Goal: Task Accomplishment & Management: Manage account settings

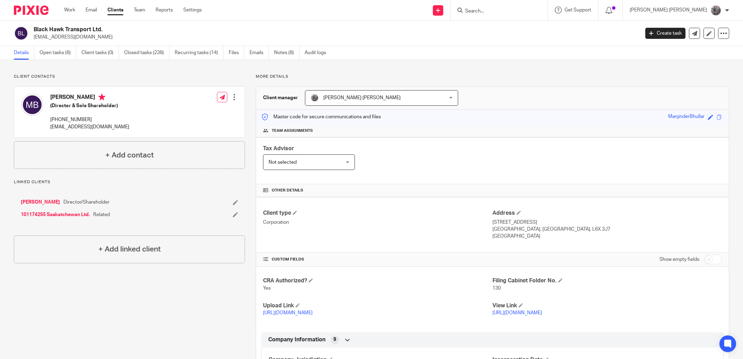
click at [511, 8] on input "Search" at bounding box center [495, 11] width 62 height 6
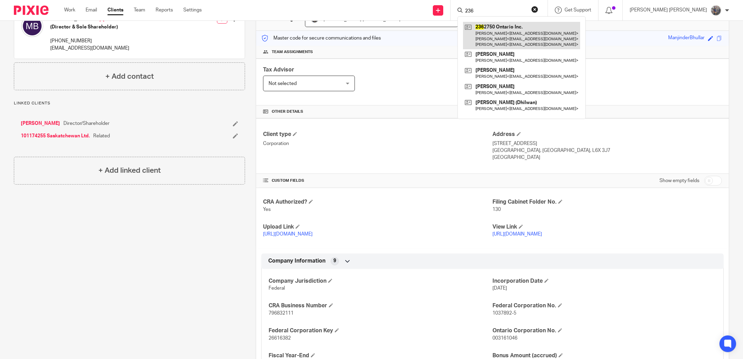
type input "236"
click at [515, 26] on link at bounding box center [521, 35] width 117 height 27
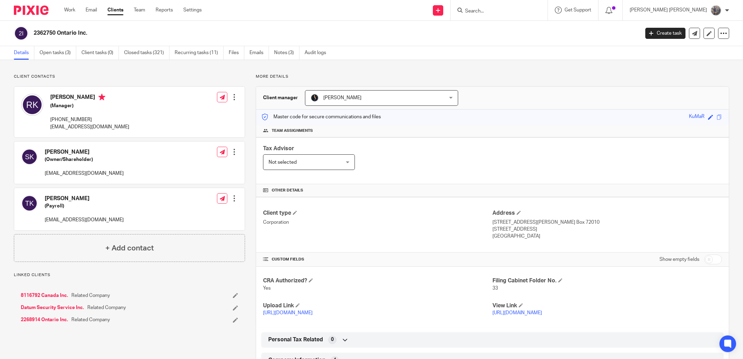
scroll to position [118, 0]
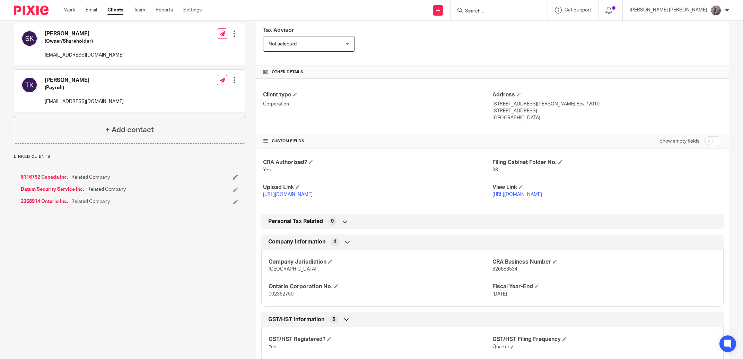
click at [500, 271] on span "826683534" at bounding box center [504, 269] width 25 height 5
copy span "826683534"
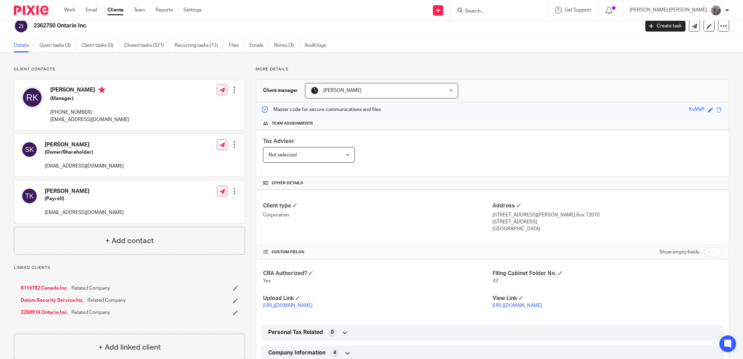
scroll to position [0, 0]
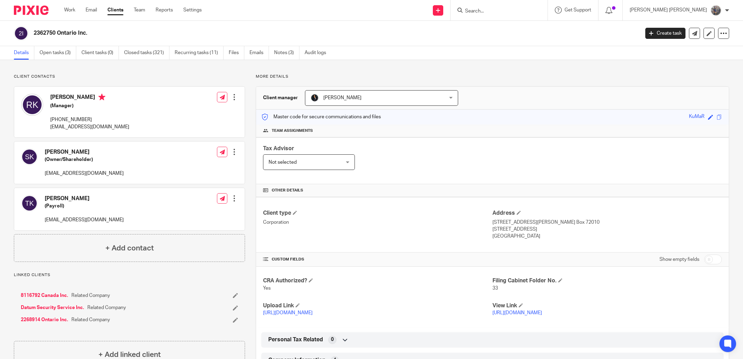
drag, startPoint x: 86, startPoint y: 33, endPoint x: 89, endPoint y: 35, distance: 3.7
click at [35, 36] on h2 "2362750 Ontario Inc." at bounding box center [274, 32] width 481 height 7
copy h2 "2362750 Ontario Inc."
drag, startPoint x: 547, startPoint y: 232, endPoint x: 528, endPoint y: 233, distance: 19.5
click at [528, 233] on p "Toronto, Ontario, M9M 2G3" at bounding box center [606, 229] width 229 height 7
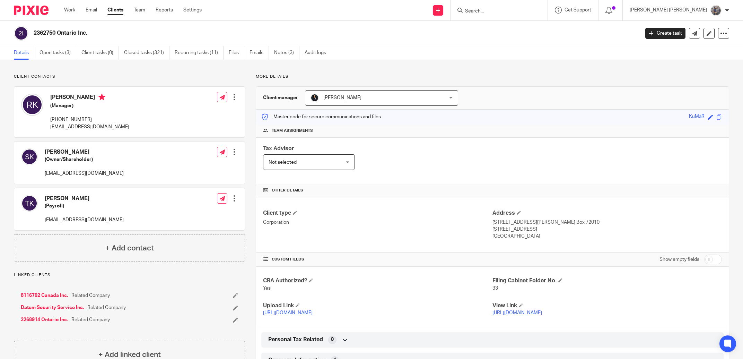
copy p "M9M 2G3"
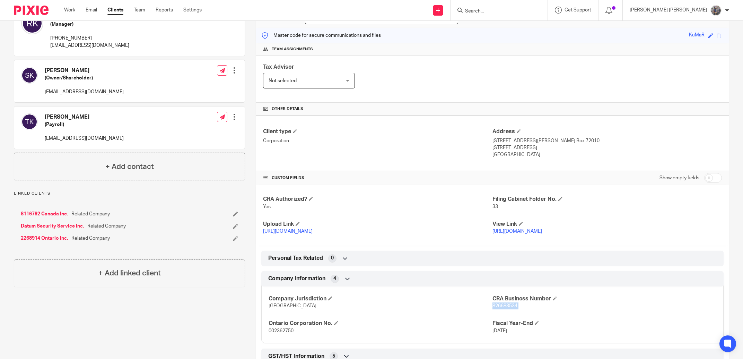
scroll to position [118, 0]
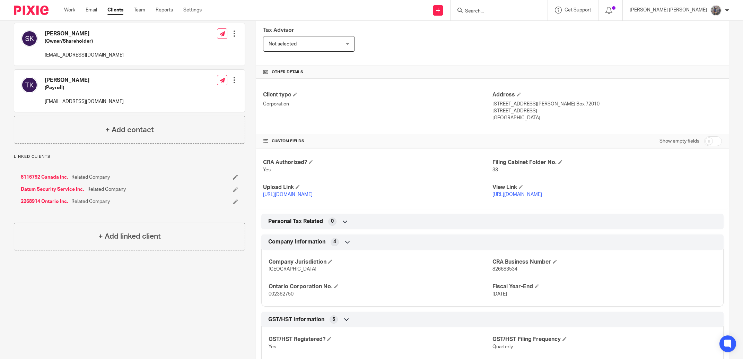
click at [500, 273] on div "Company Jurisdiction Ontario CRA Business Number 826683534 Ontario Corporation …" at bounding box center [492, 275] width 462 height 62
click at [500, 272] on p "826683534" at bounding box center [604, 268] width 224 height 7
copy span "826683534"
click at [524, 11] on input "Search" at bounding box center [495, 11] width 62 height 6
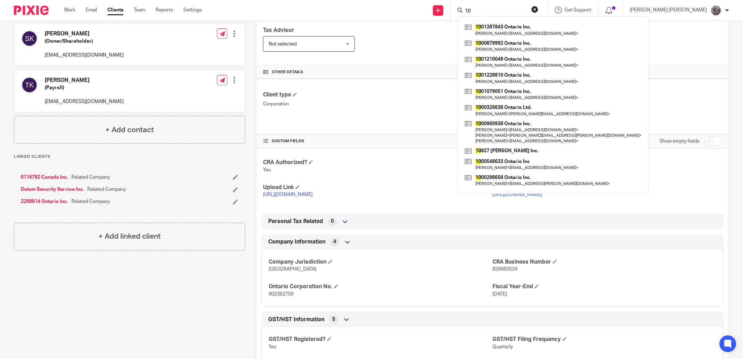
type input "1"
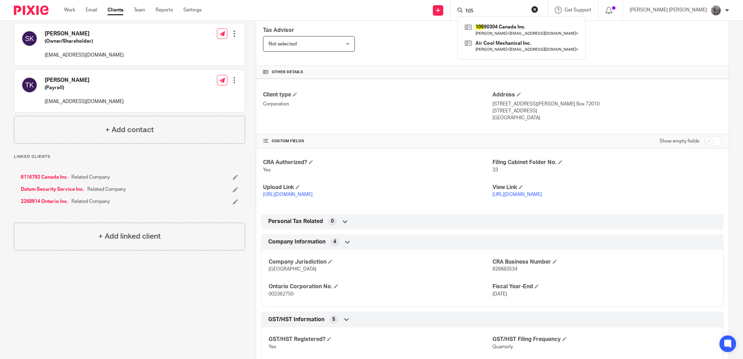
click at [512, 9] on input "105" at bounding box center [495, 11] width 62 height 6
drag, startPoint x: 510, startPoint y: 11, endPoint x: 468, endPoint y: 10, distance: 42.3
click at [468, 10] on input "106" at bounding box center [495, 11] width 62 height 6
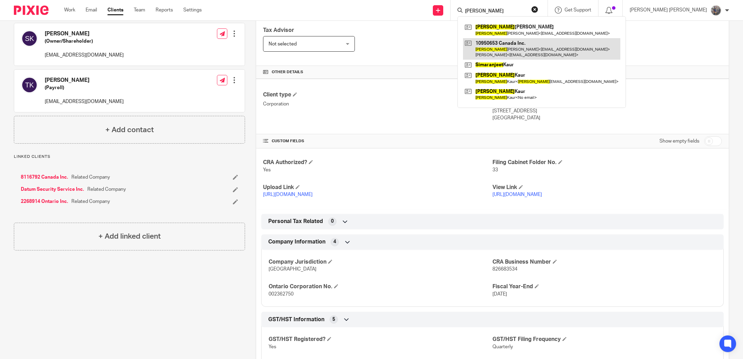
type input "simranjeet"
click at [543, 44] on link at bounding box center [541, 48] width 157 height 21
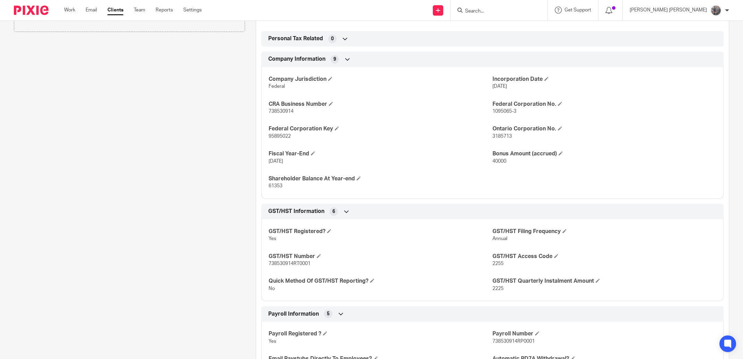
scroll to position [276, 0]
drag, startPoint x: 291, startPoint y: 265, endPoint x: 260, endPoint y: 266, distance: 31.9
click at [261, 266] on div "GST/HST Registered? Yes GST/HST Filing Frequency Annual GST/HST Number 73853091…" at bounding box center [492, 256] width 462 height 87
copy span "738530914"
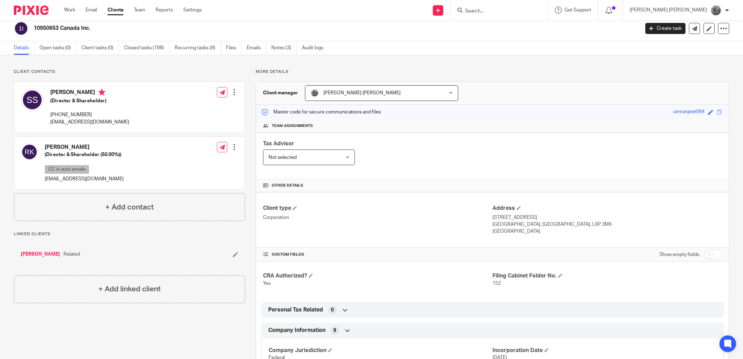
scroll to position [0, 0]
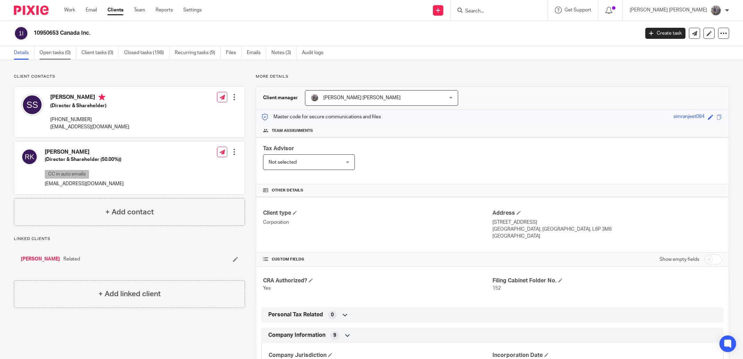
click at [70, 56] on link "Open tasks (0)" at bounding box center [58, 53] width 37 height 14
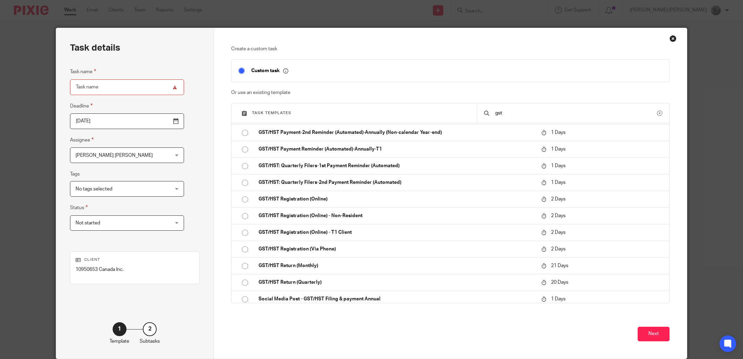
scroll to position [383, 0]
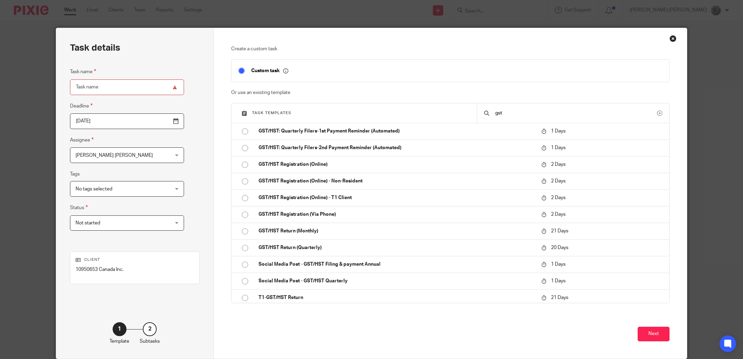
type input "gst"
click at [367, 246] on p "GST/HST Return (Quarterly)" at bounding box center [397, 247] width 276 height 7
type input "2025-09-03"
type input "GST/HST Return (Quarterly) - May - July, 2025"
checkbox input "false"
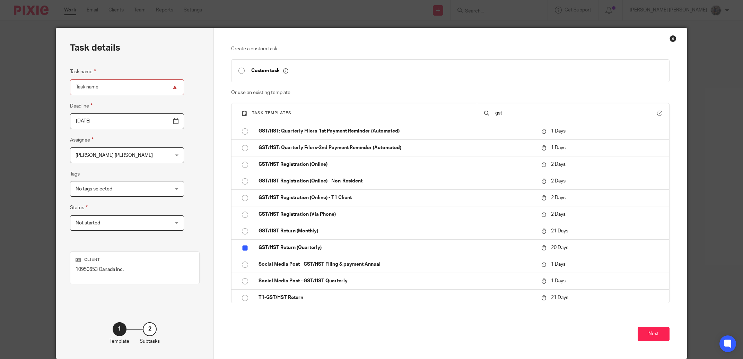
radio input "true"
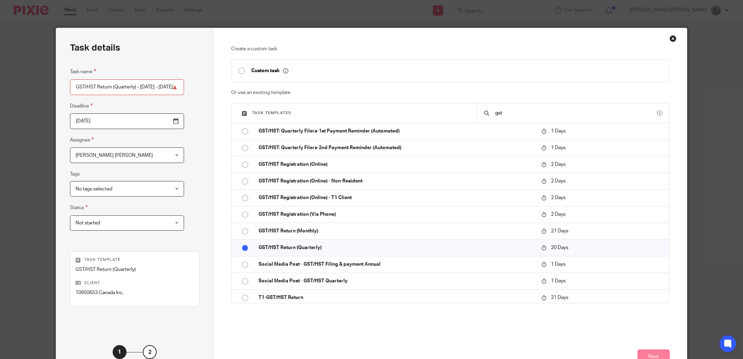
click at [647, 350] on button "Next" at bounding box center [654, 356] width 32 height 15
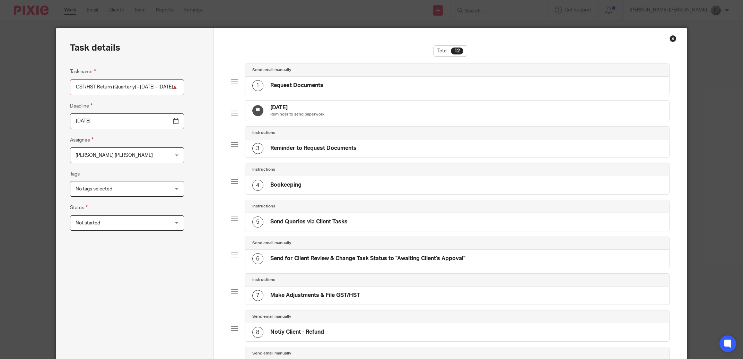
scroll to position [247, 0]
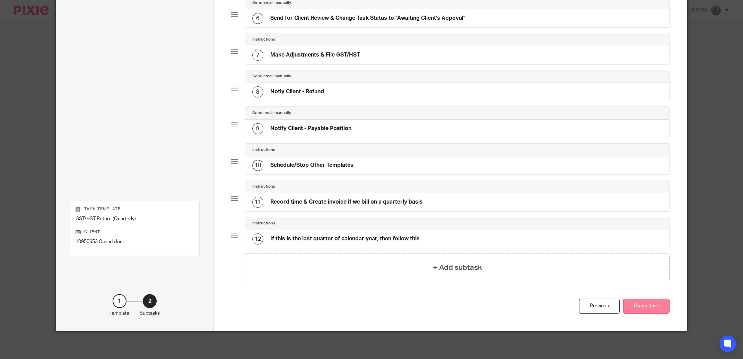
click at [637, 308] on button "Create task" at bounding box center [646, 305] width 46 height 15
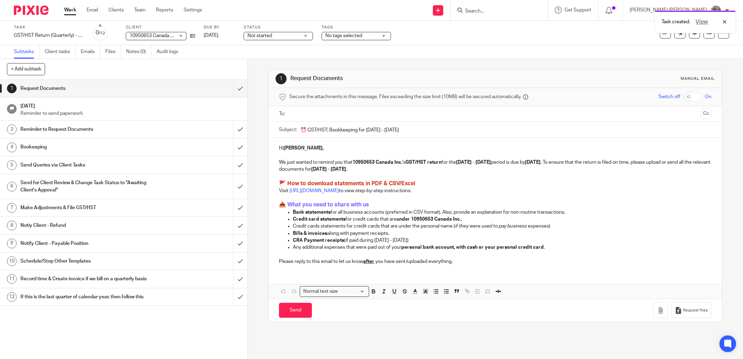
click at [116, 231] on link "8 Notiy Client - Refund" at bounding box center [116, 225] width 233 height 17
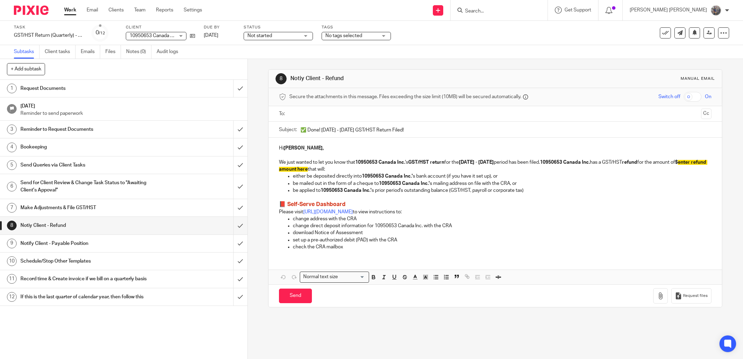
click at [136, 60] on div "+ Add subtask Cancel + Add" at bounding box center [123, 69] width 247 height 21
click at [136, 55] on link "Notes (0)" at bounding box center [138, 52] width 25 height 14
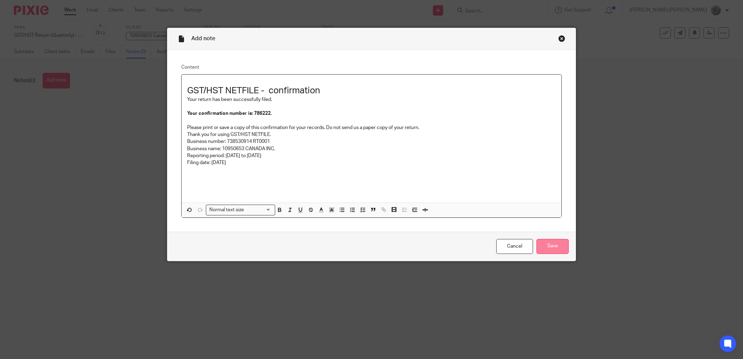
click at [540, 241] on input "Save" at bounding box center [552, 246] width 32 height 15
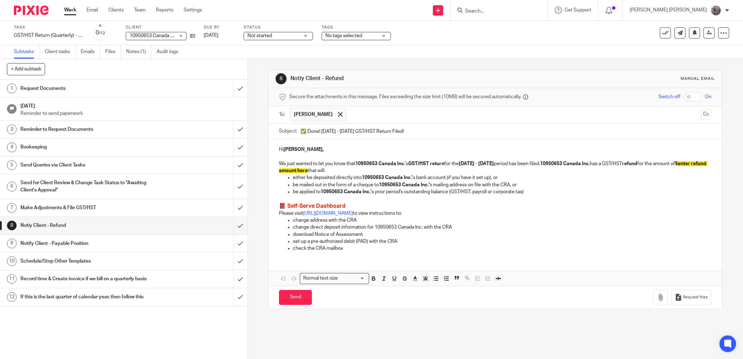
drag, startPoint x: 341, startPoint y: 131, endPoint x: 320, endPoint y: 131, distance: 21.1
click at [320, 131] on input "✅ Done! [DATE] - [DATE] GST/HST Return Filed!" at bounding box center [505, 131] width 411 height 16
type input "✅ Done! [DATE]-[DATE] GST/HST Return Filed!"
drag, startPoint x: 483, startPoint y: 166, endPoint x: 461, endPoint y: 167, distance: 21.9
click at [461, 167] on p "We just wanted to let you know that 10950653 Canada Inc. 's GST/HST return for …" at bounding box center [495, 163] width 433 height 21
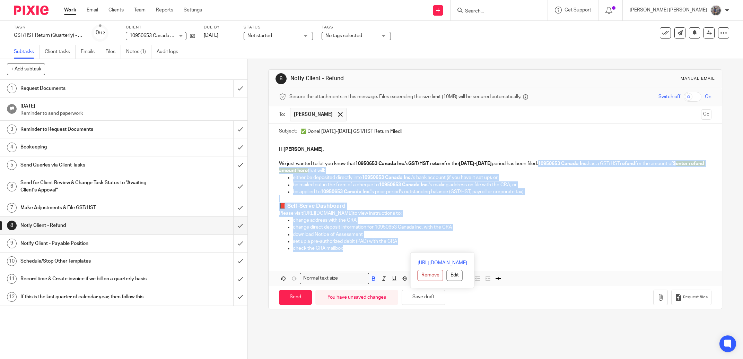
drag, startPoint x: 540, startPoint y: 164, endPoint x: 565, endPoint y: 258, distance: 96.7
click at [565, 258] on div "Hi Simranjeet, We just wanted to let you know that 10950653 Canada Inc. 's GST/…" at bounding box center [495, 212] width 453 height 146
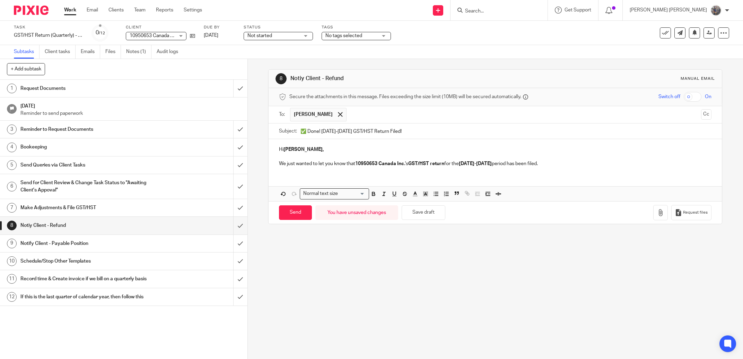
click at [320, 130] on input "✅ Done! Jan-Mar, 2025 GST/HST Return Filed!" at bounding box center [505, 131] width 411 height 16
type input "✅ Done! Company's Jan-Mar, 2025 GST/HST Return Filed!"
click at [300, 219] on input "Send" at bounding box center [295, 212] width 33 height 15
type input "Sent"
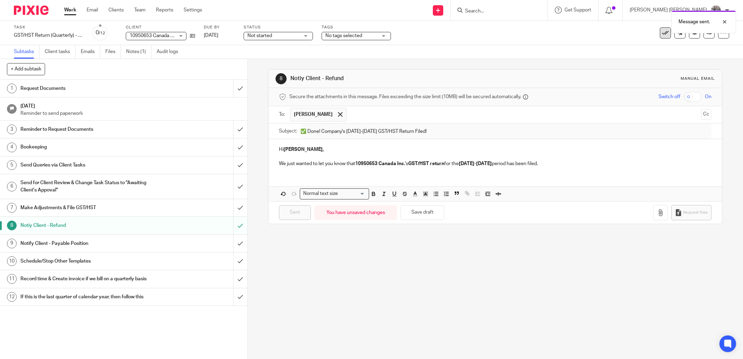
click at [662, 35] on icon at bounding box center [665, 32] width 7 height 7
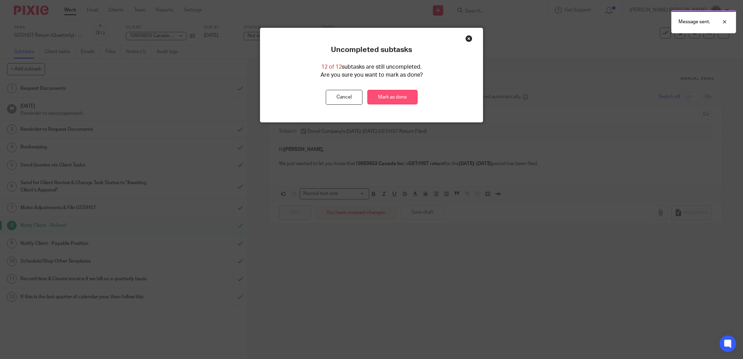
click at [385, 99] on link "Mark as done" at bounding box center [392, 97] width 50 height 15
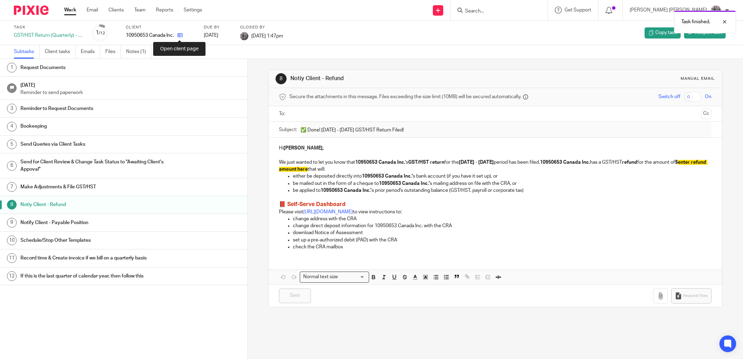
click at [178, 33] on icon at bounding box center [179, 35] width 5 height 5
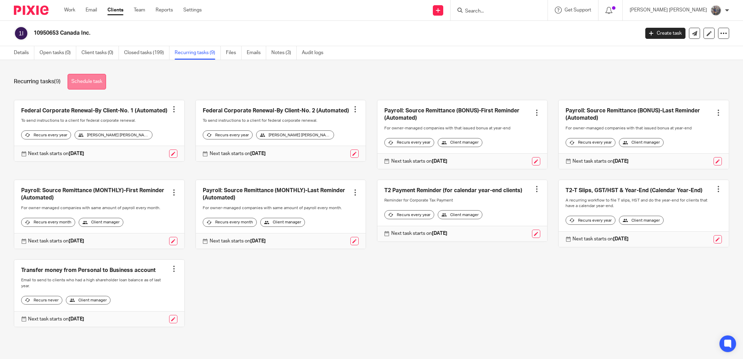
click at [100, 86] on link "Schedule task" at bounding box center [87, 82] width 38 height 16
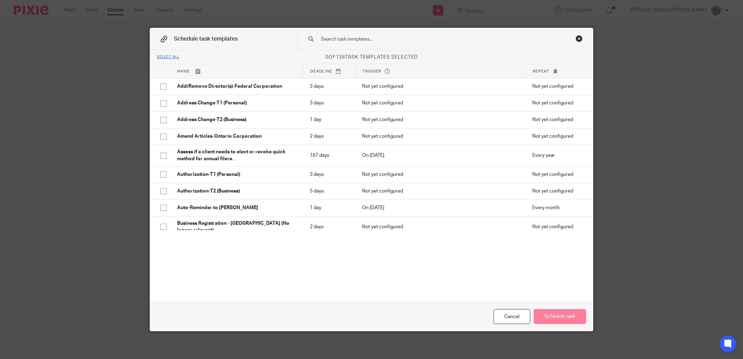
click at [369, 43] on div at bounding box center [445, 39] width 295 height 22
click at [369, 43] on input "text" at bounding box center [434, 39] width 228 height 8
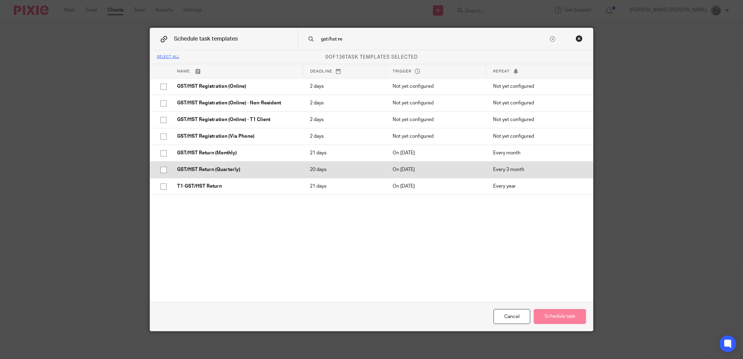
type input "gst/hst re"
click at [265, 168] on p "GST/HST Return (Quarterly)" at bounding box center [236, 169] width 119 height 7
checkbox input "true"
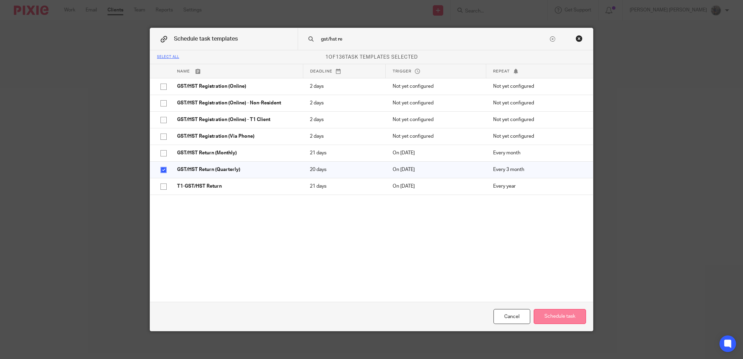
click at [551, 314] on button "Schedule task" at bounding box center [560, 316] width 52 height 15
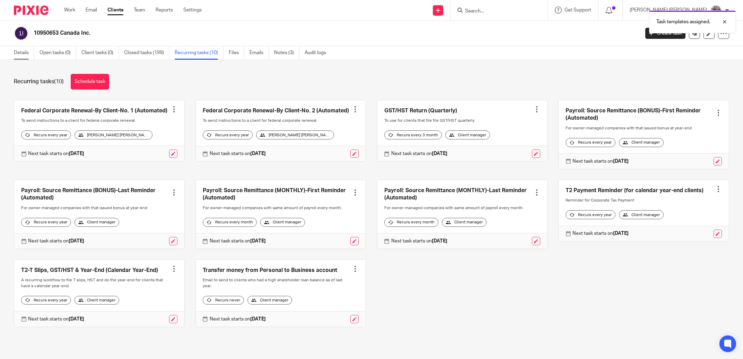
click at [31, 59] on link "Details" at bounding box center [24, 53] width 20 height 14
